Goal: Information Seeking & Learning: Find specific fact

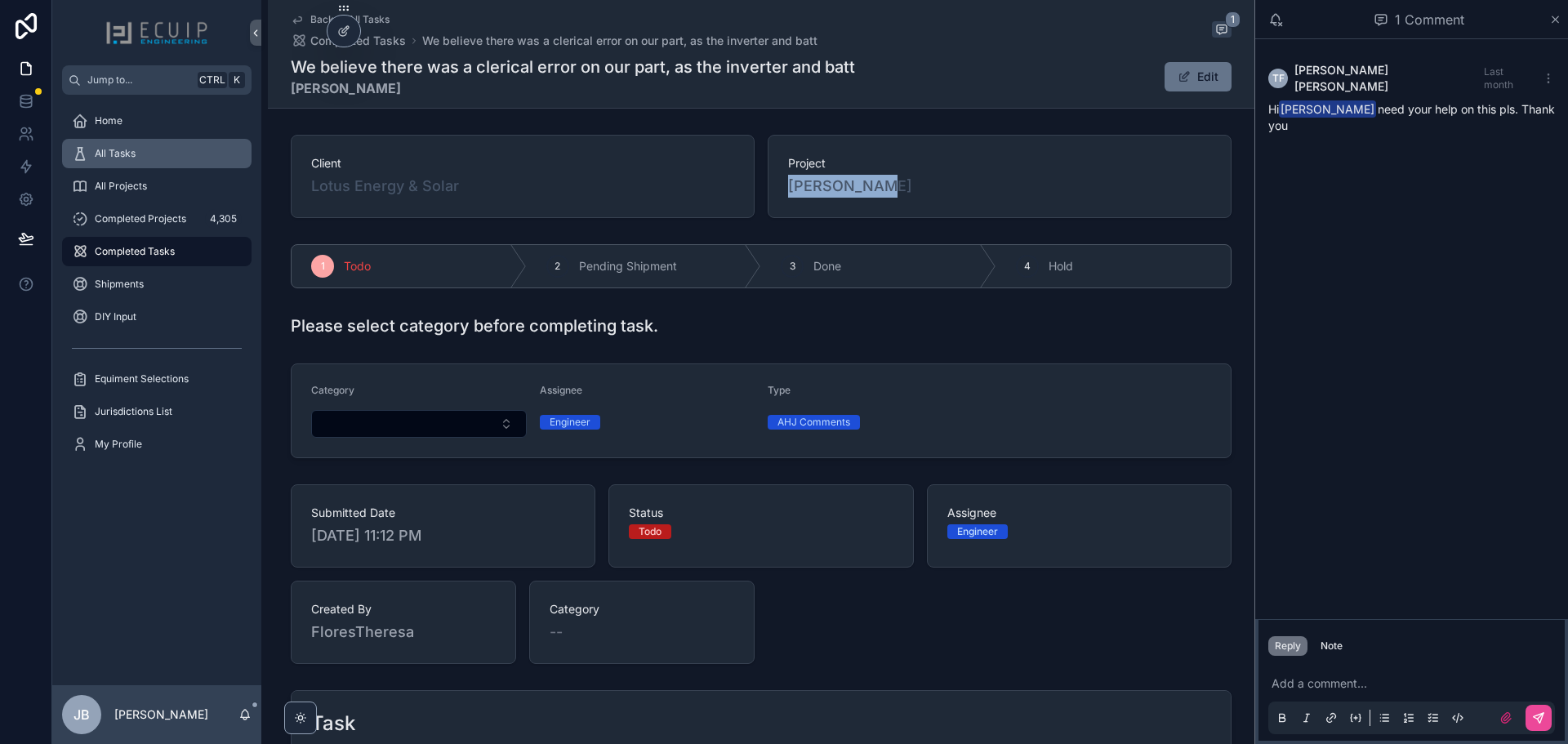
scroll to position [327, 0]
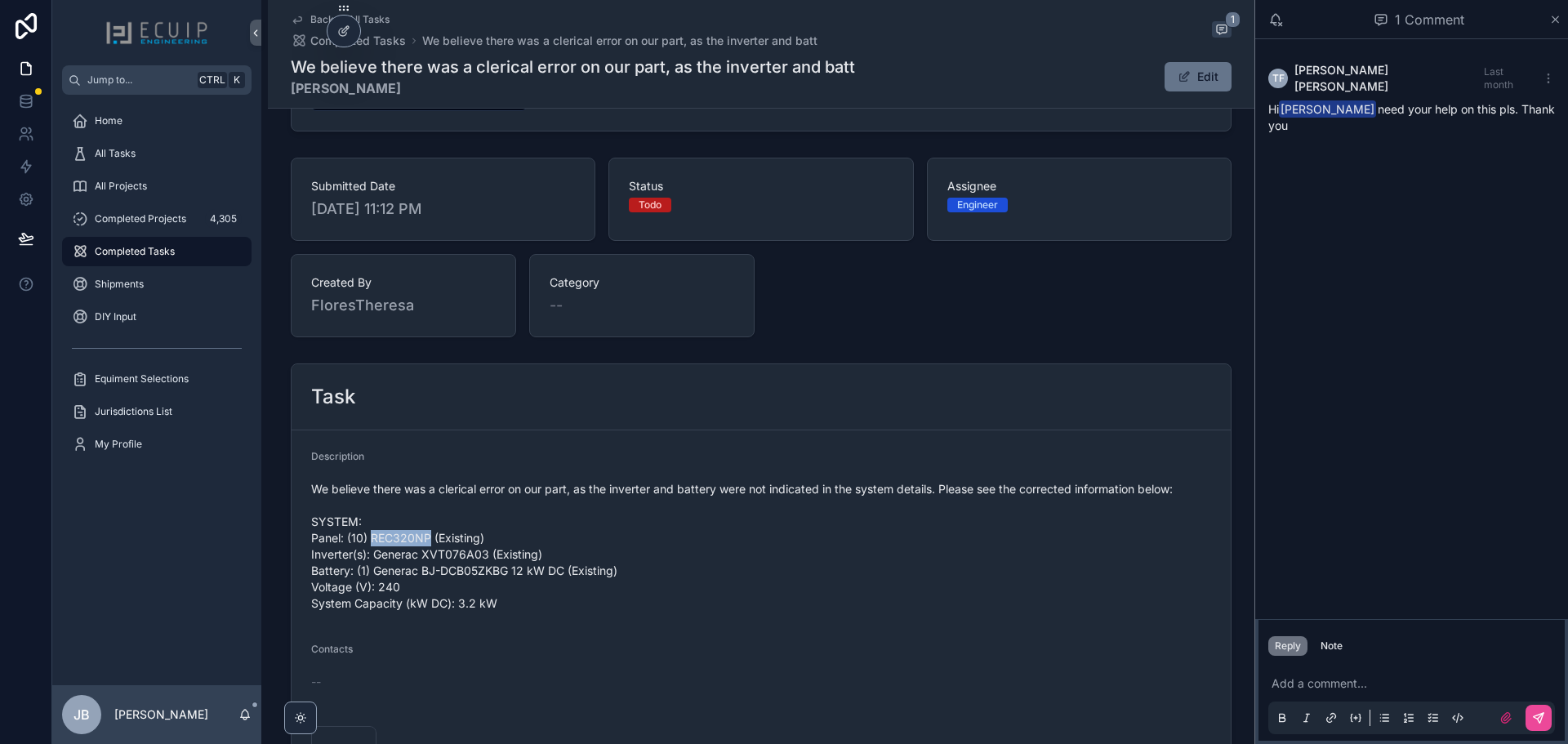
drag, startPoint x: 425, startPoint y: 538, endPoint x: 370, endPoint y: 538, distance: 55.0
click at [370, 538] on span "We believe there was a clerical error on our part, as the inverter and battery …" at bounding box center [762, 547] width 901 height 130
copy span "REC320NP"
drag, startPoint x: 482, startPoint y: 555, endPoint x: 371, endPoint y: 559, distance: 111.1
click at [371, 559] on span "We believe there was a clerical error on our part, as the inverter and battery …" at bounding box center [762, 547] width 901 height 130
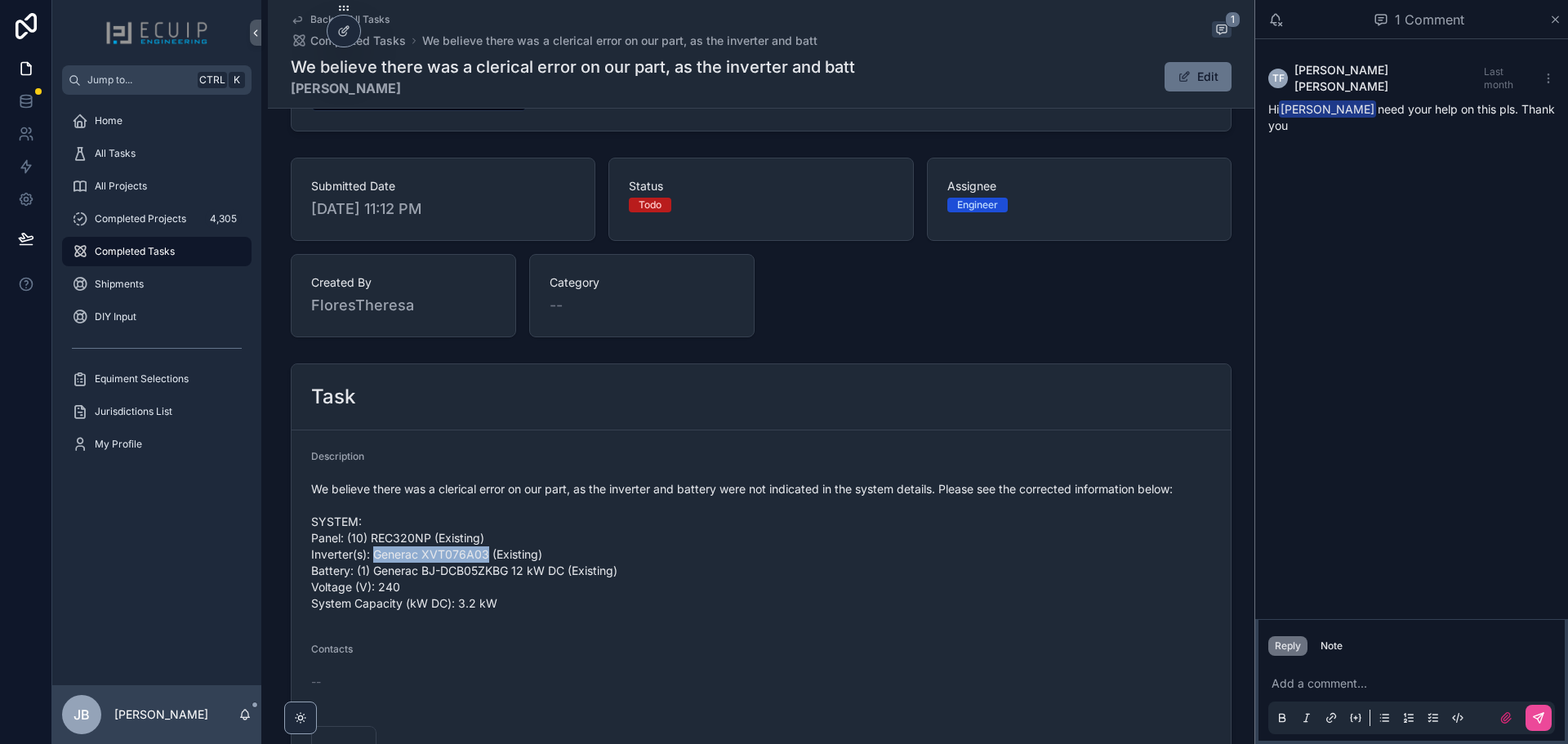
copy span "Generac XVT076A03"
drag, startPoint x: 559, startPoint y: 572, endPoint x: 352, endPoint y: 573, distance: 207.0
click at [352, 573] on span "We believe there was a clerical error on our part, as the inverter and battery …" at bounding box center [762, 547] width 901 height 130
copy span "(1) Generac BJ-DCB05ZKBG 12 kW DC"
click at [1355, 670] on div "Add a comment..." at bounding box center [1412, 700] width 287 height 69
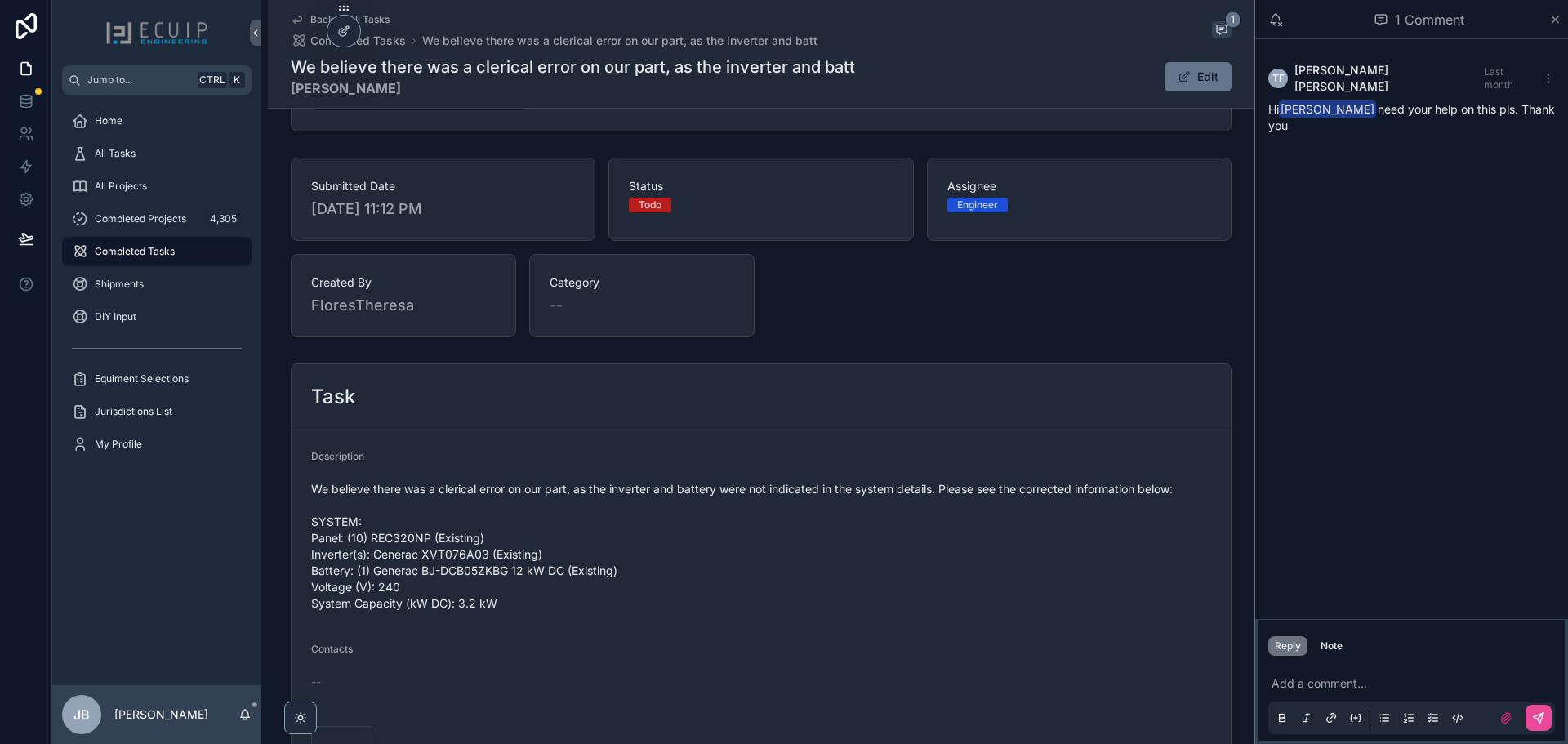
click at [1335, 683] on p "scrollable content" at bounding box center [1415, 684] width 287 height 16
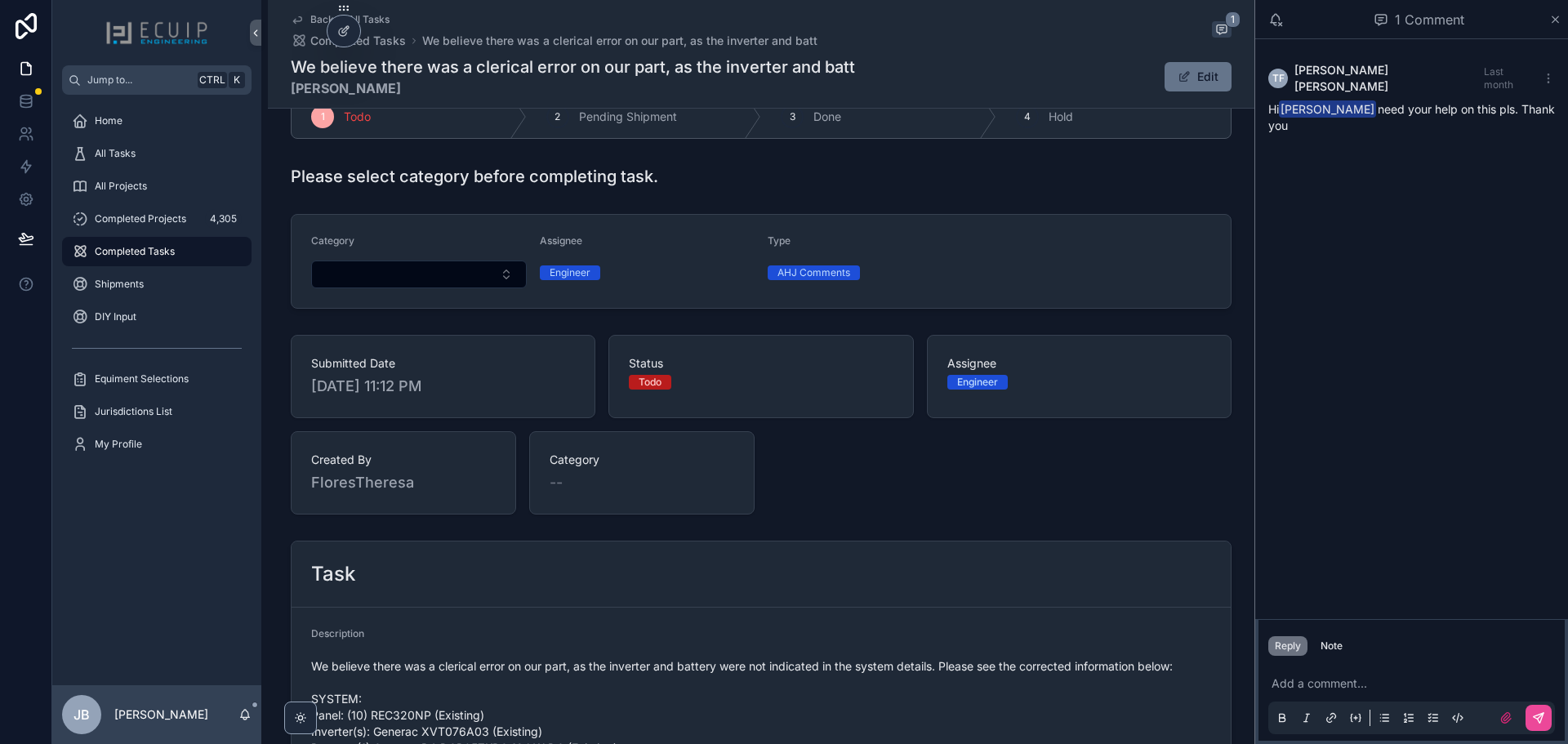
scroll to position [0, 0]
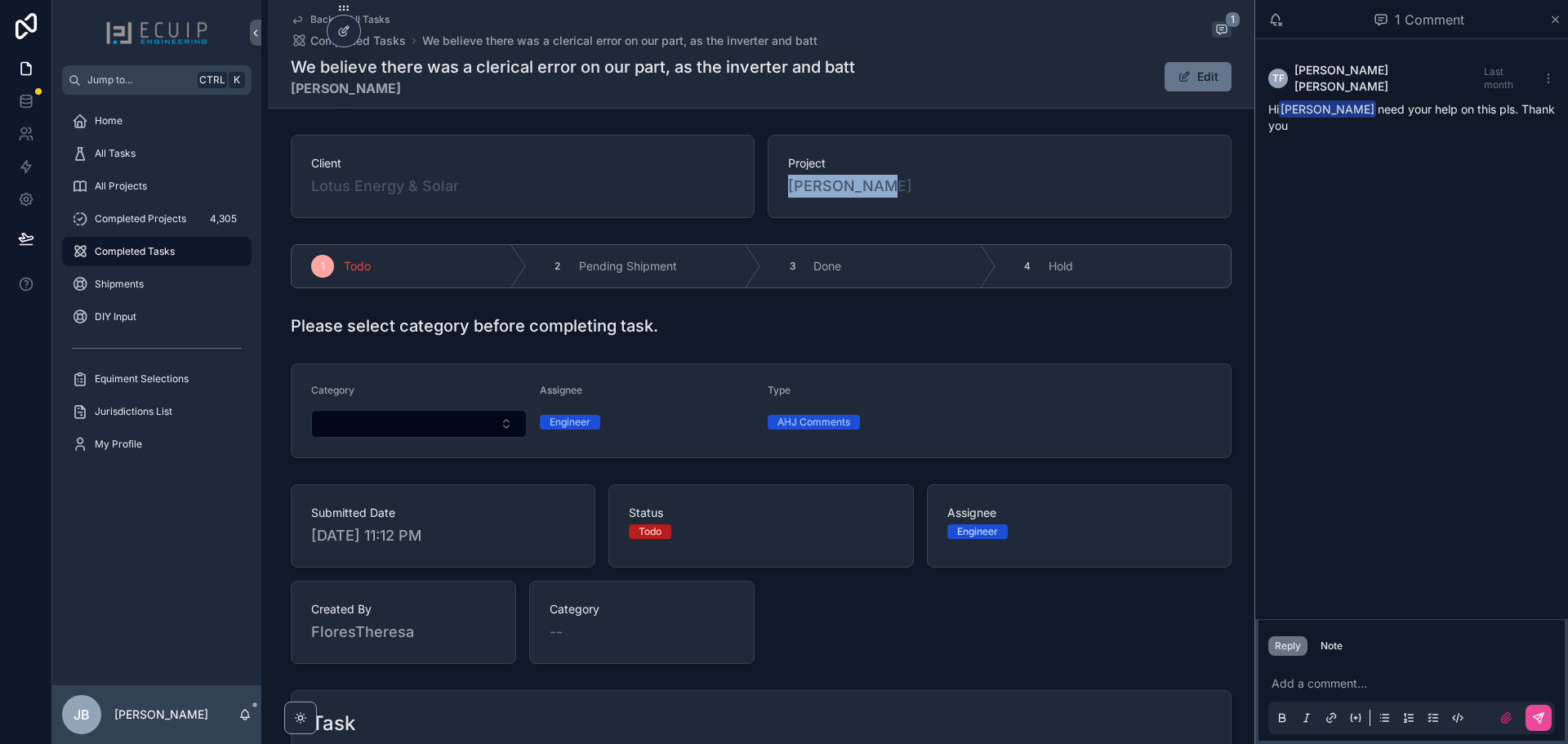
drag, startPoint x: 872, startPoint y: 191, endPoint x: 764, endPoint y: 192, distance: 108.0
click at [767, 192] on div "Project [PERSON_NAME]" at bounding box center [1000, 177] width 464 height 83
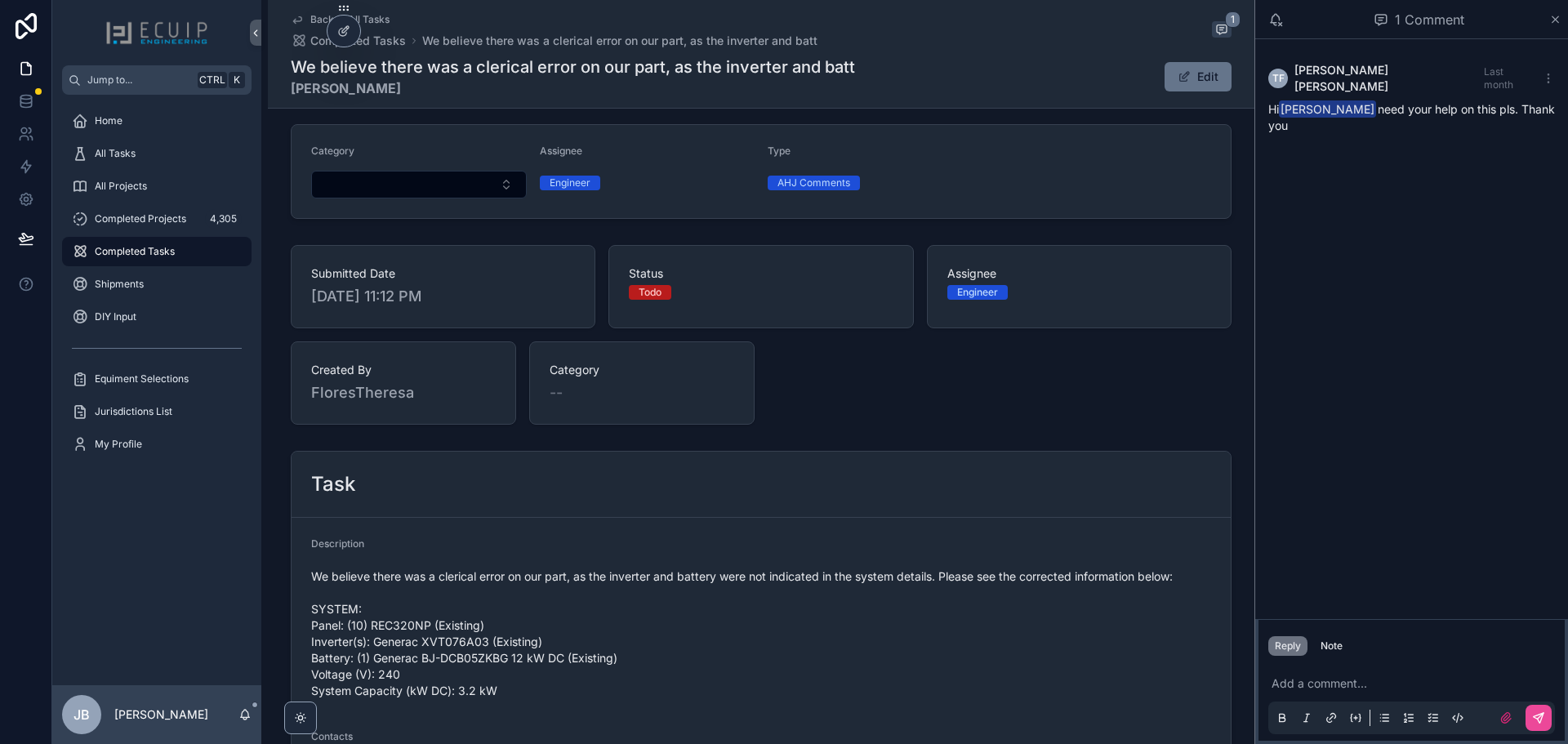
scroll to position [245, 0]
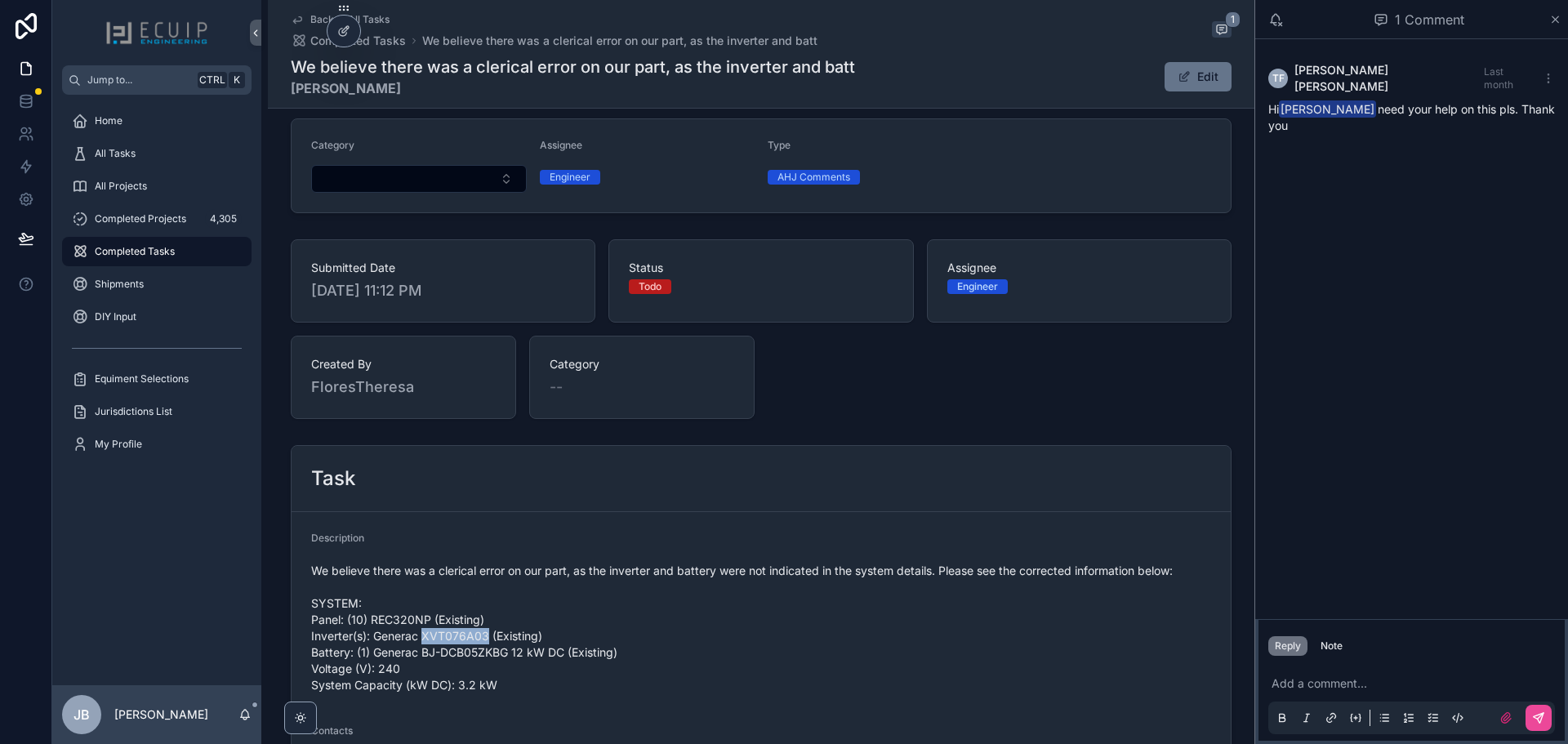
drag, startPoint x: 481, startPoint y: 640, endPoint x: 417, endPoint y: 641, distance: 64.0
click at [417, 641] on span "We believe there was a clerical error on our part, as the inverter and battery …" at bounding box center [762, 628] width 901 height 130
copy span "XVT076A03"
click at [138, 152] on div "All Tasks" at bounding box center [157, 154] width 170 height 26
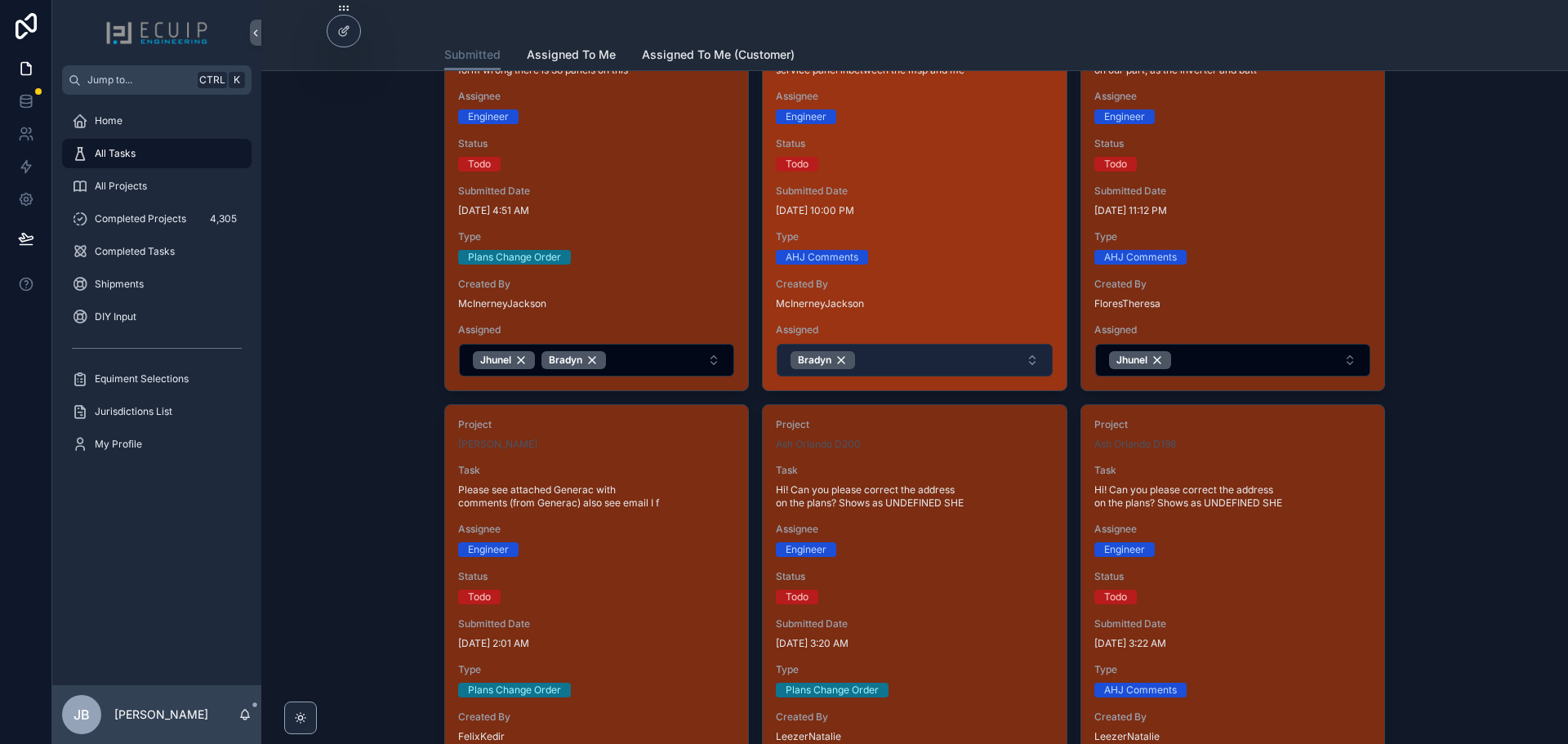
scroll to position [1552, 0]
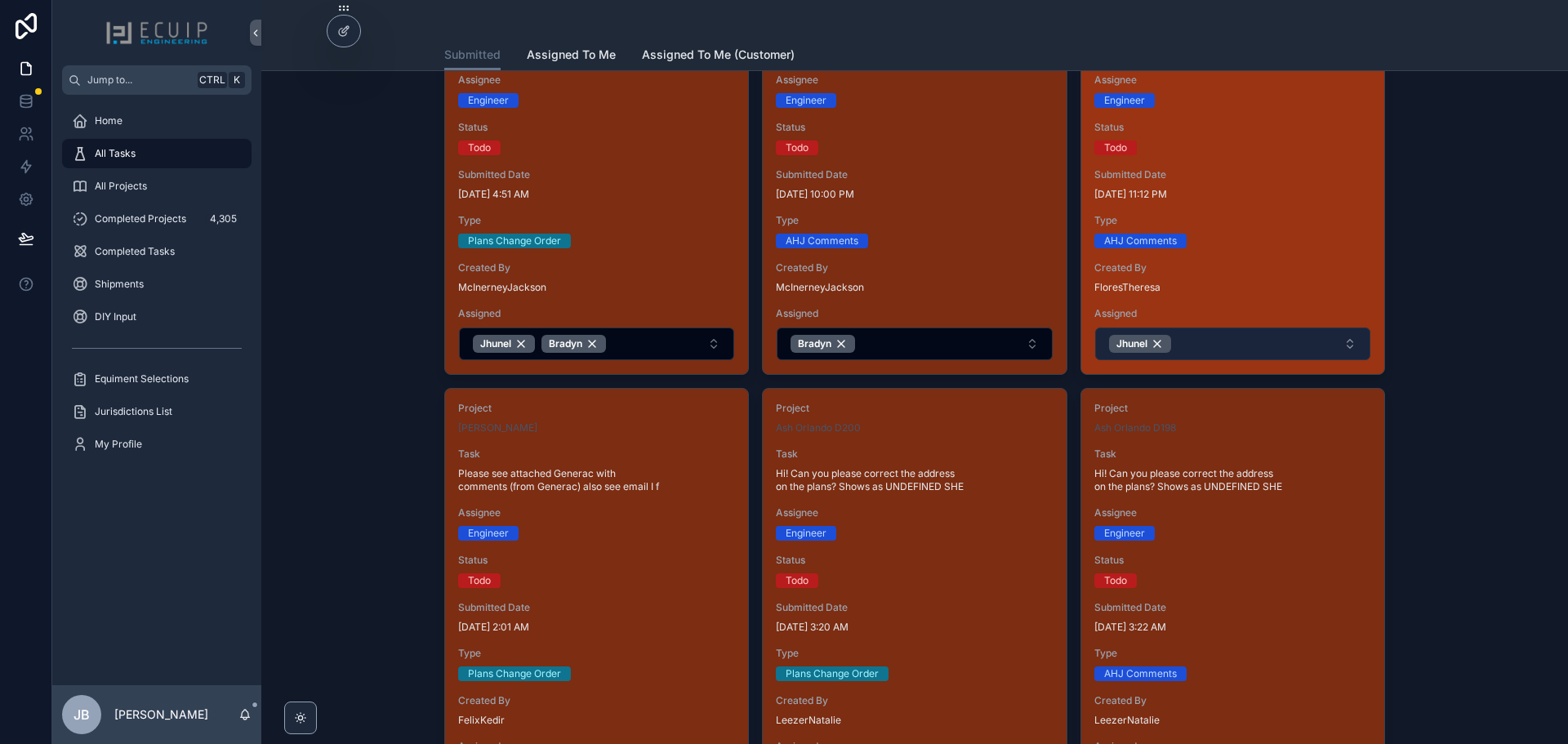
click at [1221, 341] on button "Jhunel" at bounding box center [1233, 344] width 276 height 33
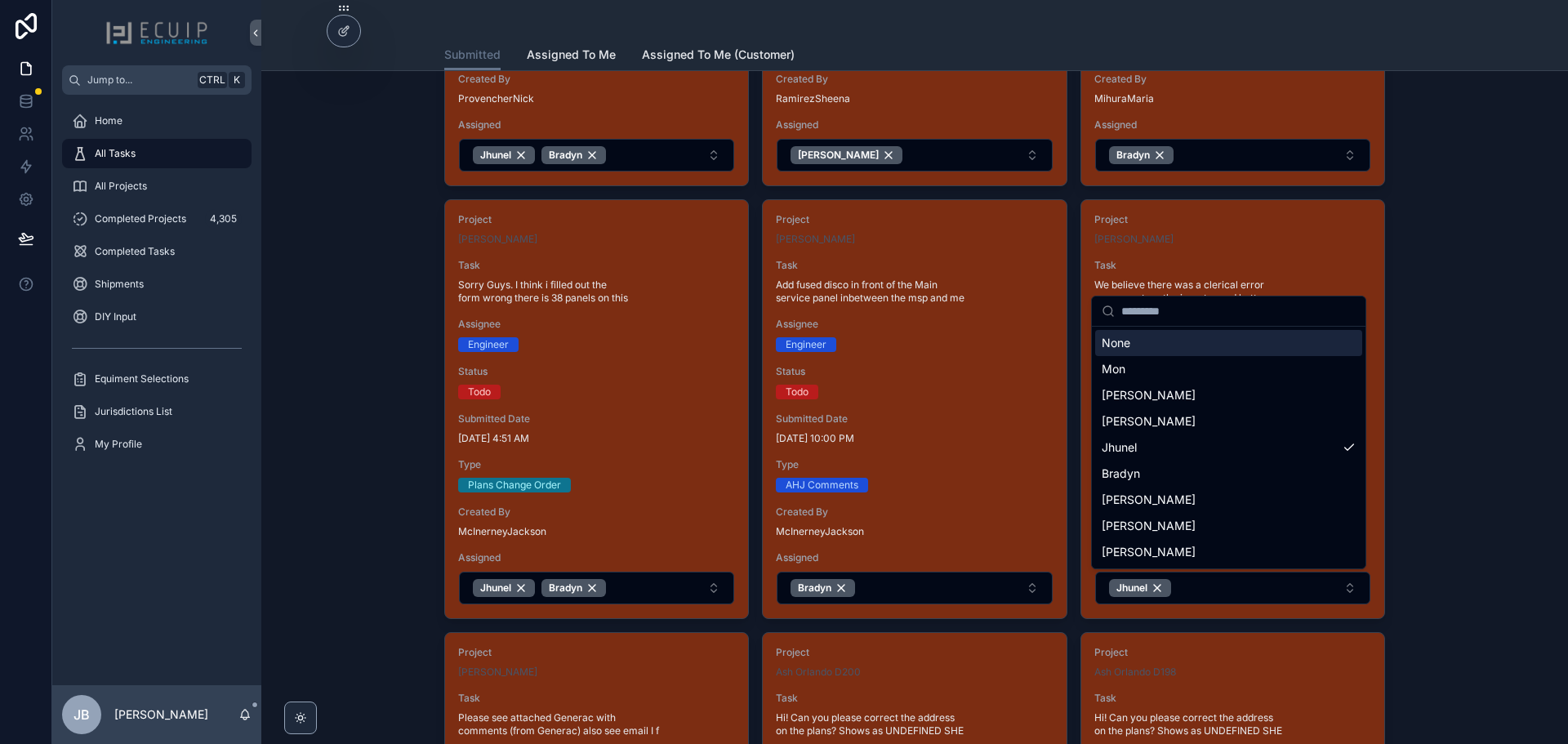
scroll to position [1308, 0]
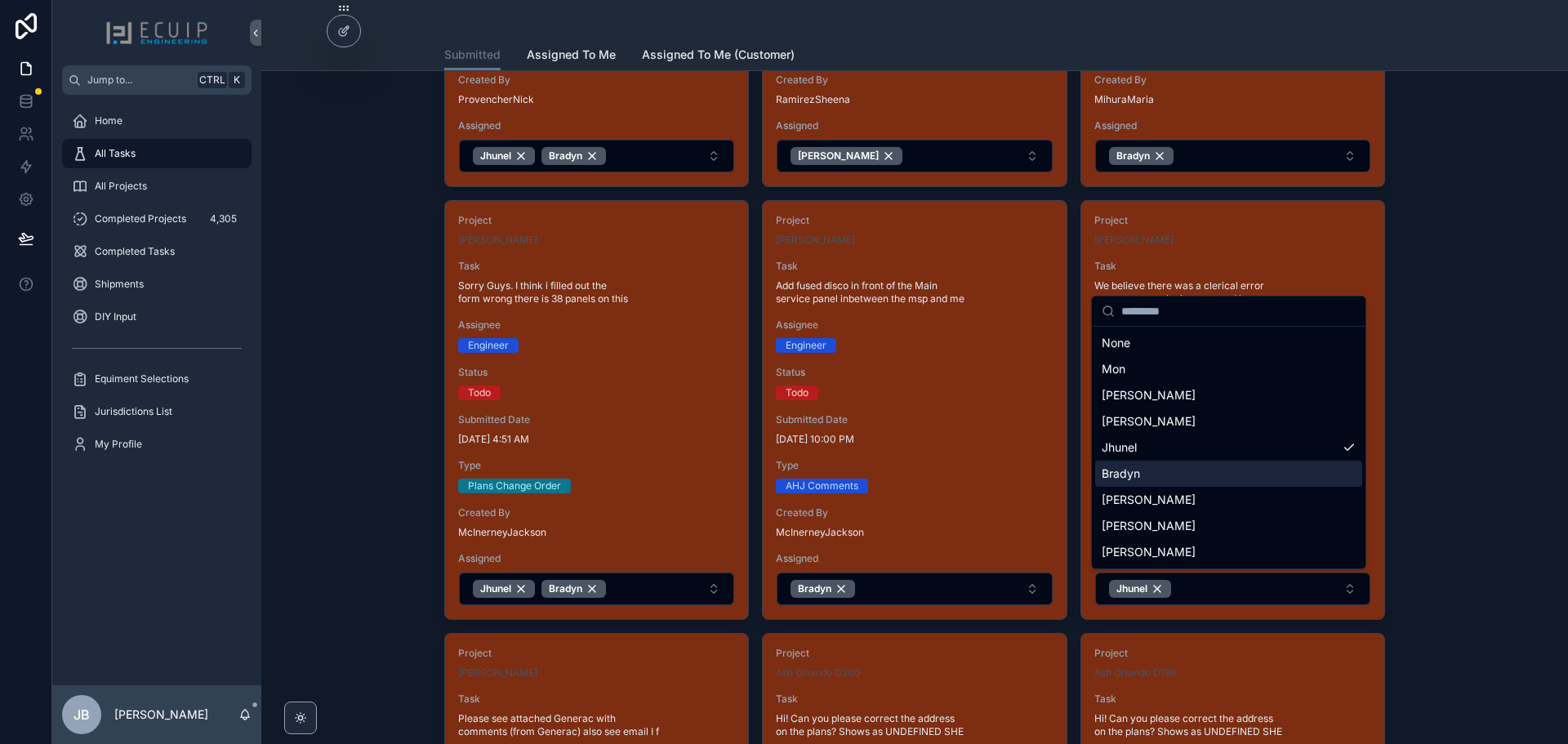
click at [1171, 470] on div "Bradyn" at bounding box center [1228, 474] width 267 height 26
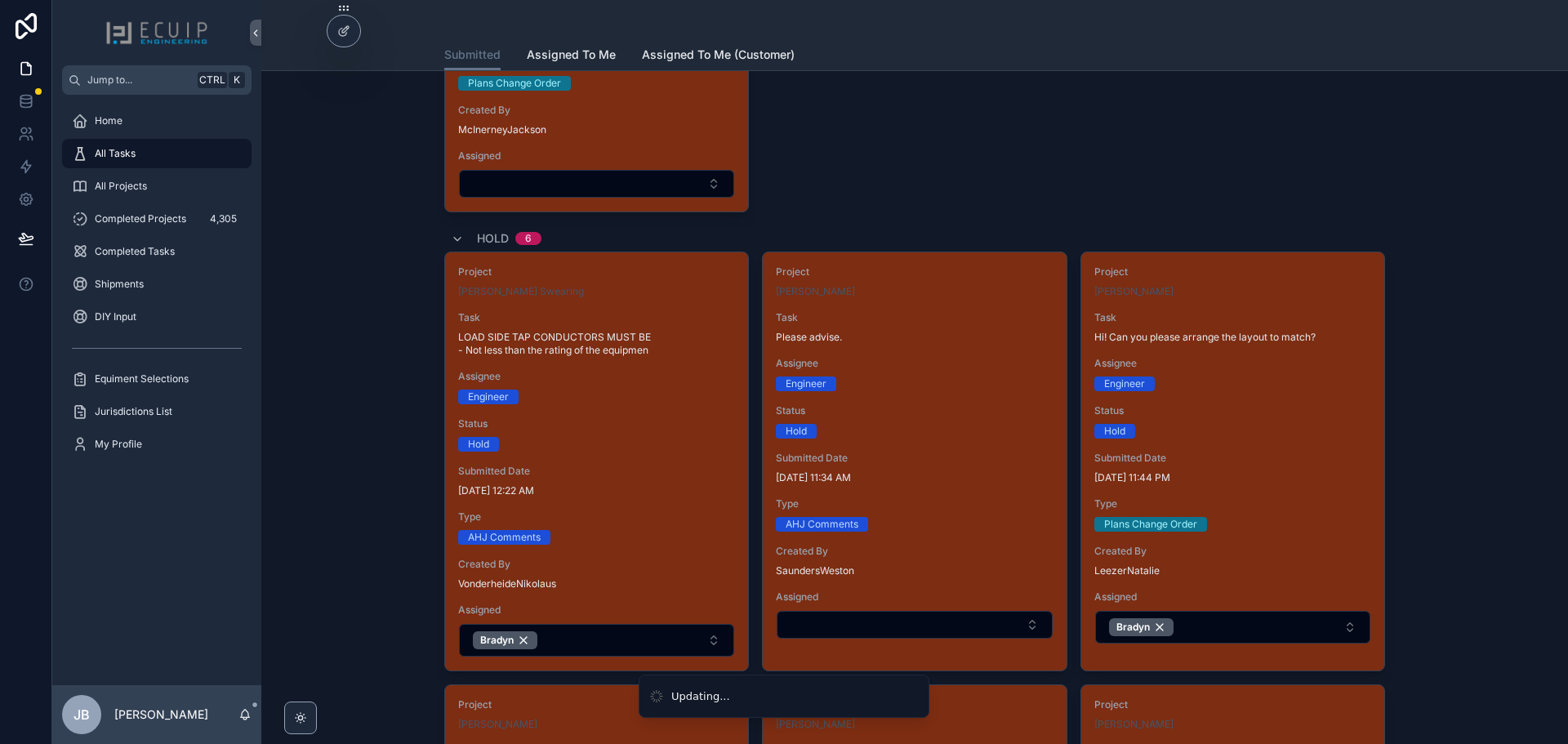
scroll to position [3023, 0]
